Goal: Navigation & Orientation: Find specific page/section

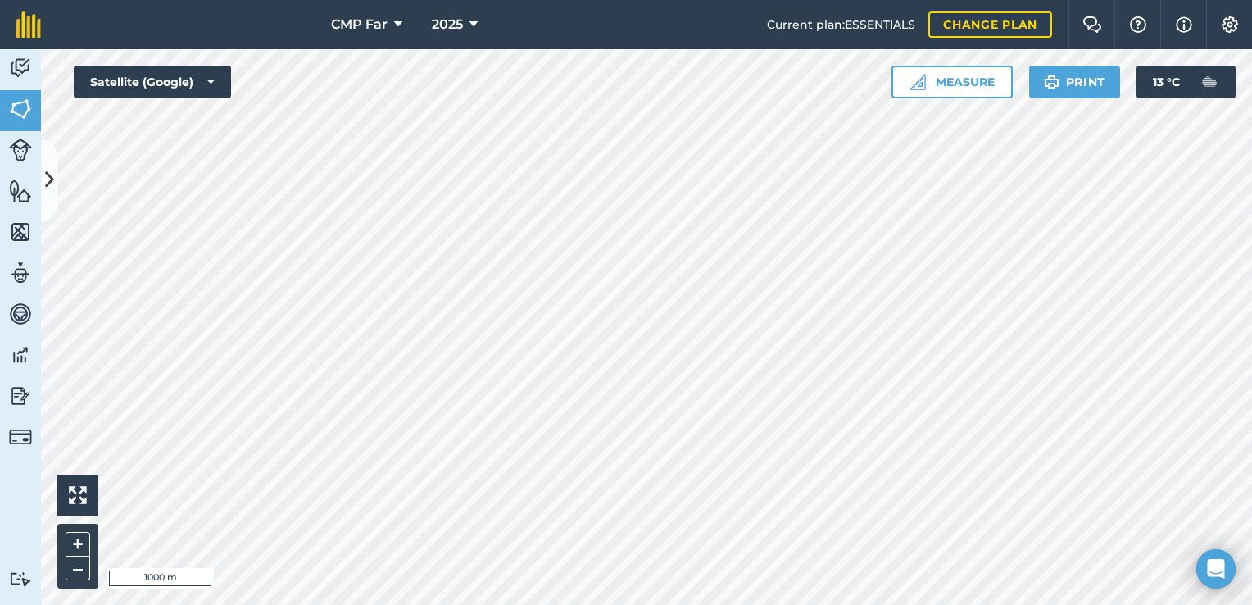
click at [485, 16] on div "2025" at bounding box center [455, 24] width 92 height 49
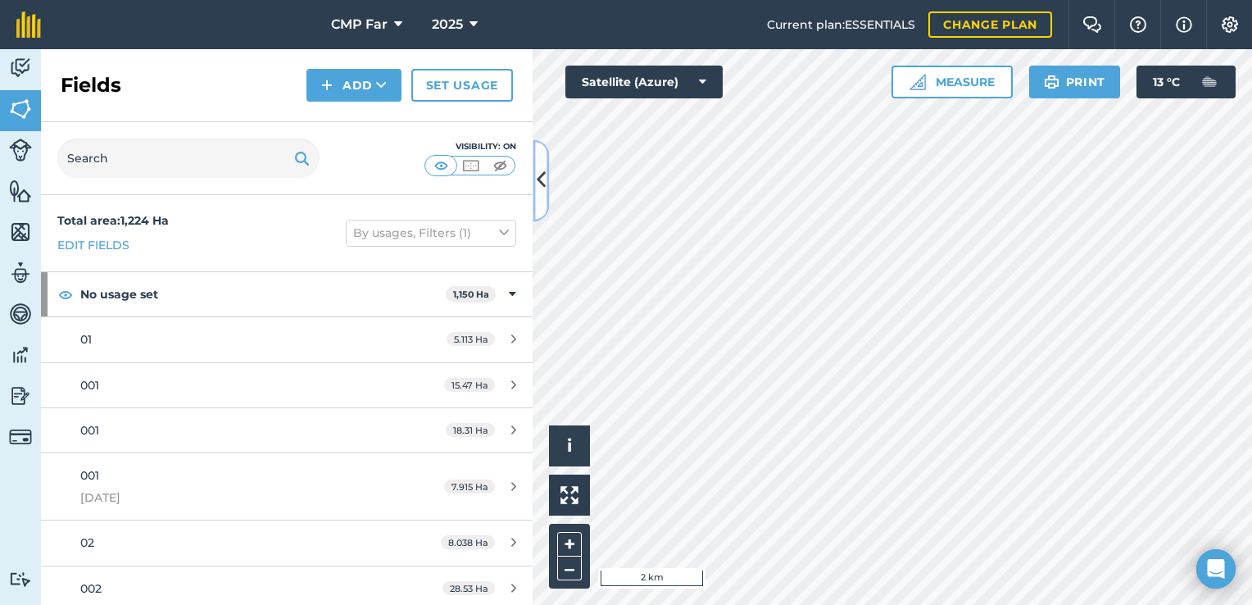
click at [541, 185] on icon at bounding box center [541, 180] width 9 height 29
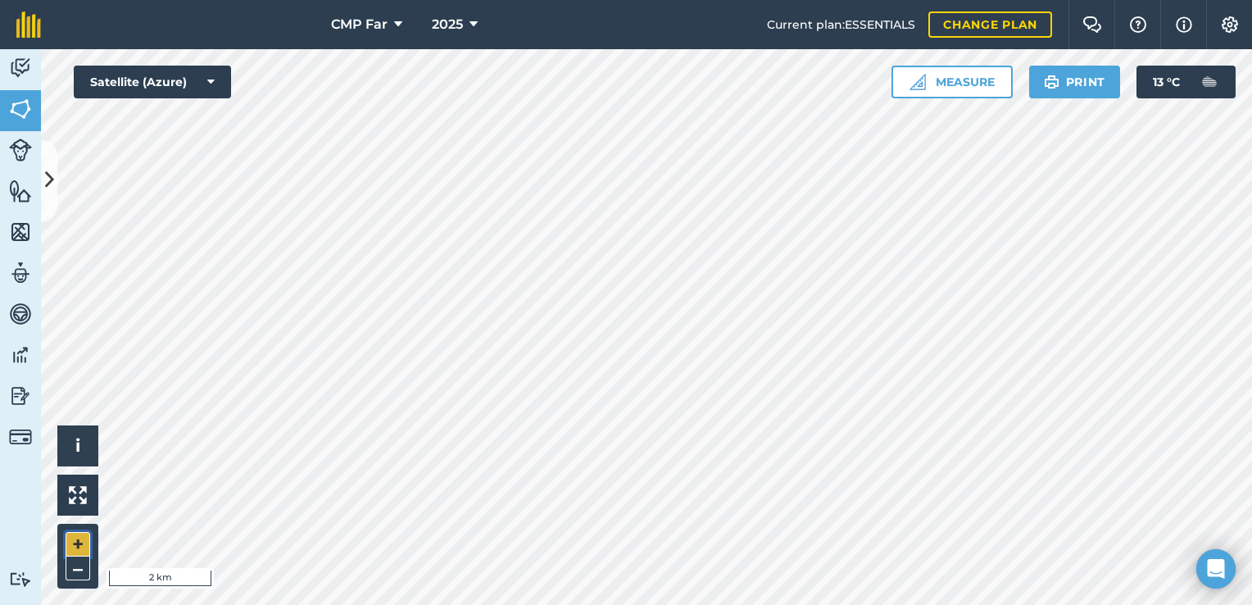
click at [76, 548] on button "+" at bounding box center [78, 544] width 25 height 25
click at [86, 506] on button at bounding box center [77, 494] width 41 height 41
click at [79, 559] on button "–" at bounding box center [78, 568] width 25 height 24
click at [79, 545] on button "+" at bounding box center [78, 544] width 25 height 25
